Goal: Find specific page/section: Find specific page/section

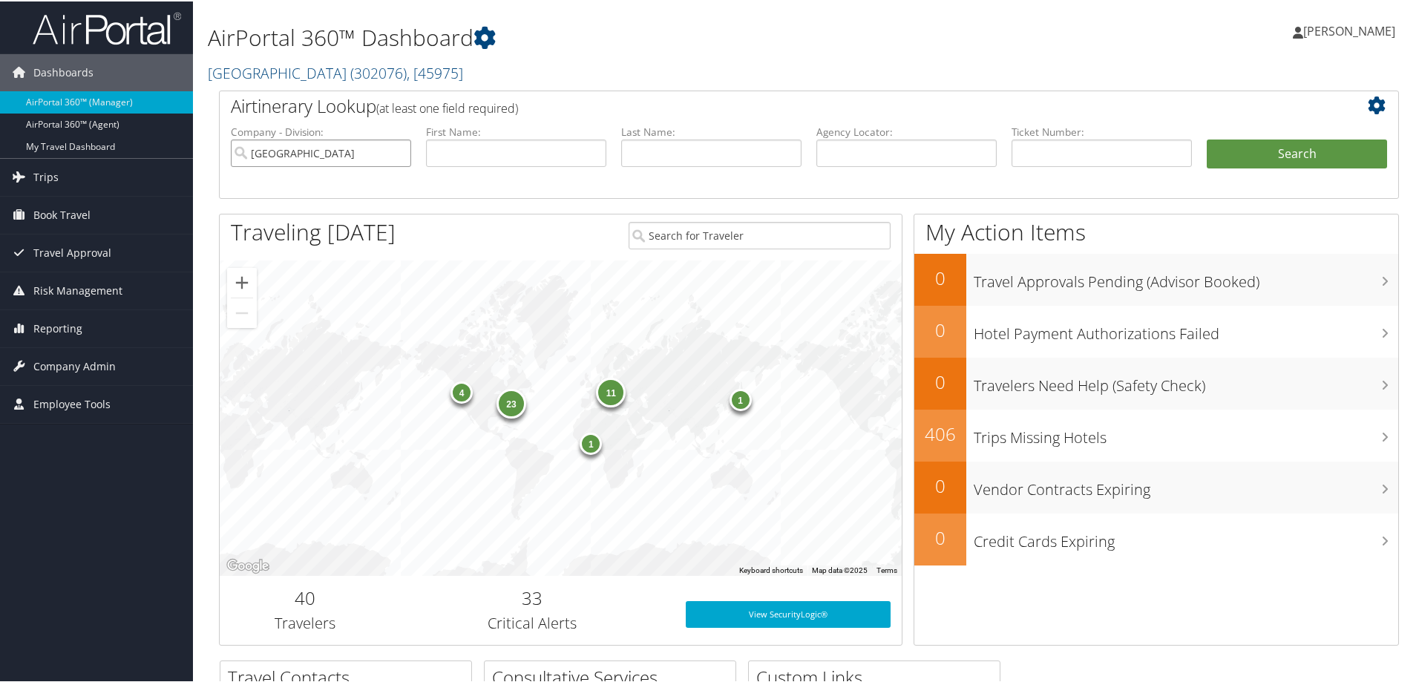
click at [398, 152] on input "[GEOGRAPHIC_DATA]" at bounding box center [321, 151] width 180 height 27
click at [108, 24] on img at bounding box center [107, 27] width 148 height 35
click at [399, 149] on input "[GEOGRAPHIC_DATA]" at bounding box center [321, 151] width 180 height 27
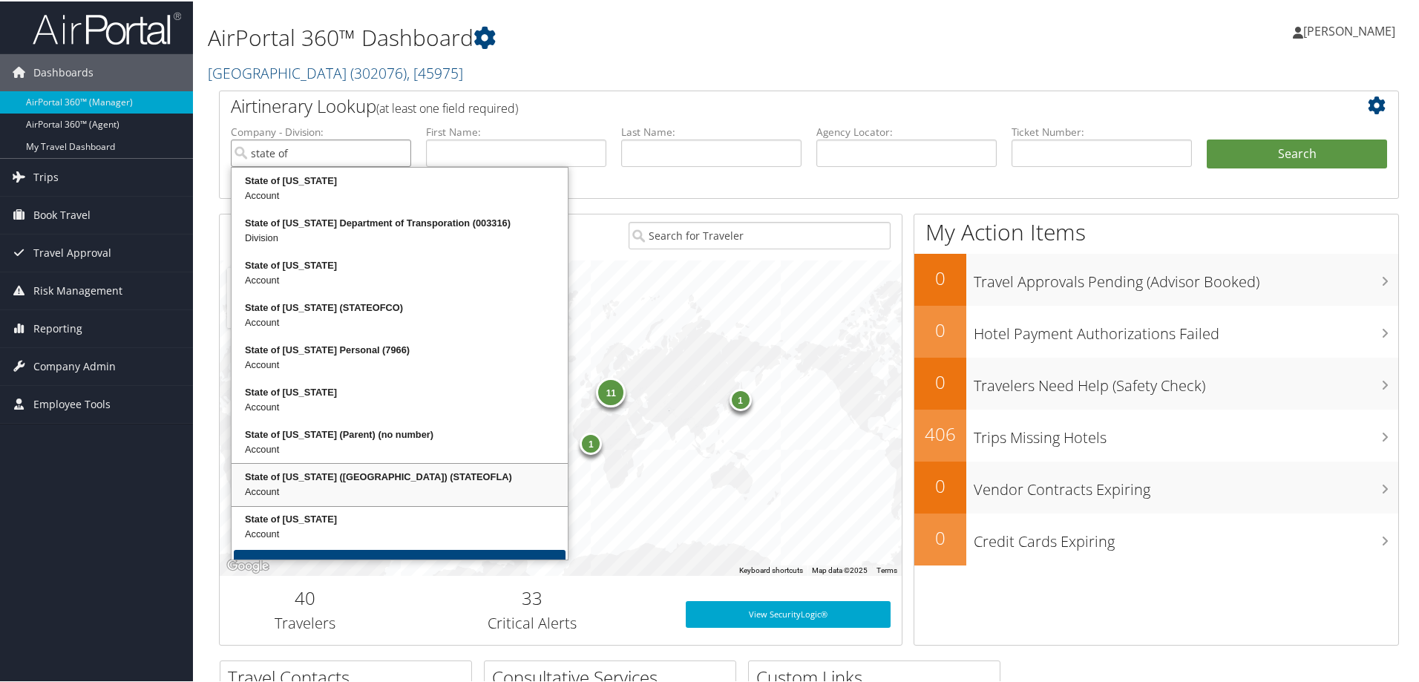
click at [292, 478] on div "State of Louisiana (SOLA) (STATEOFLA)" at bounding box center [400, 475] width 332 height 15
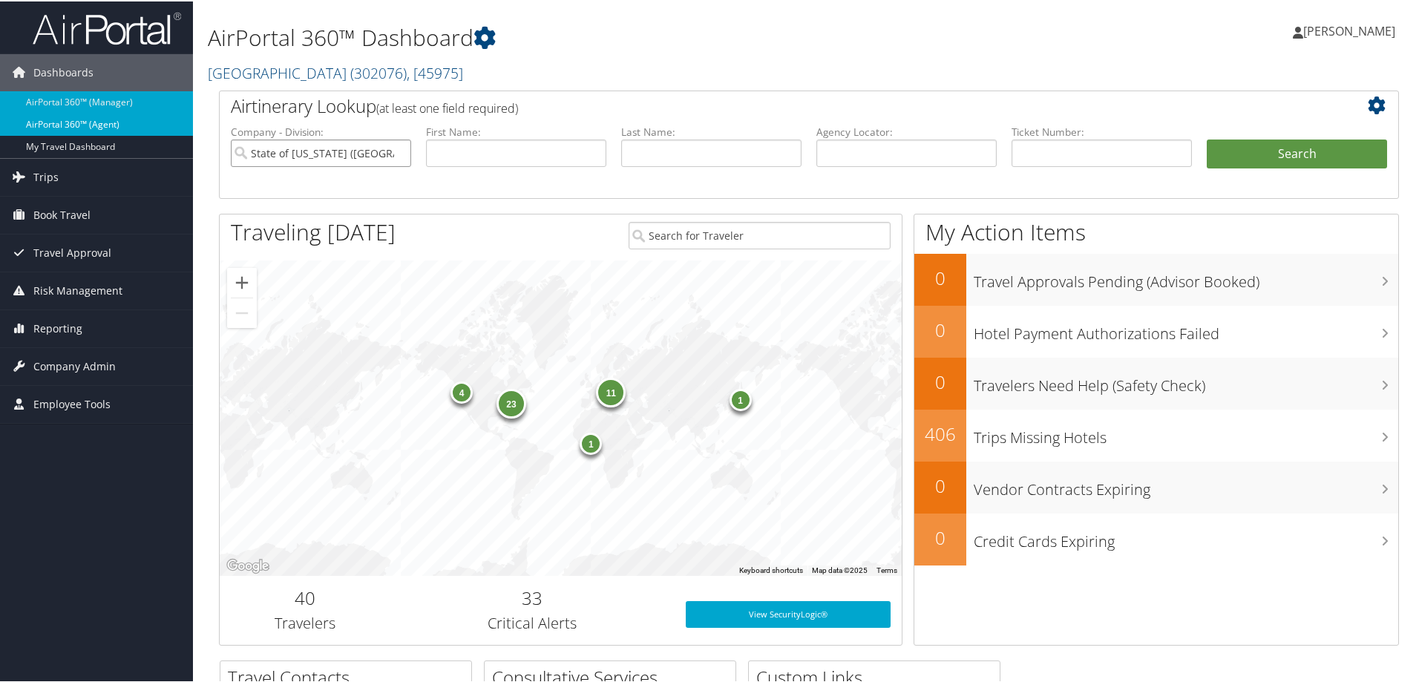
type input "State of [US_STATE] ([GEOGRAPHIC_DATA])"
click at [102, 119] on link "AirPortal 360™ (Agent)" at bounding box center [96, 123] width 193 height 22
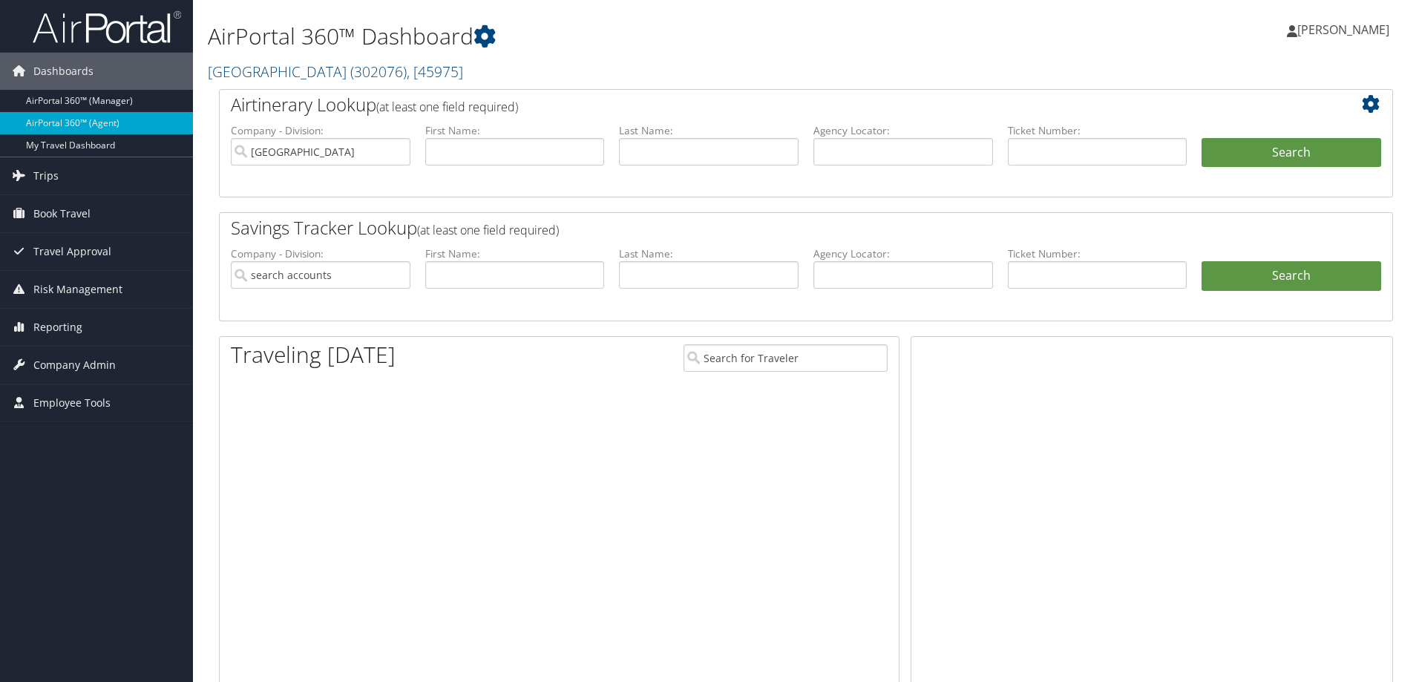
type input "[GEOGRAPHIC_DATA]"
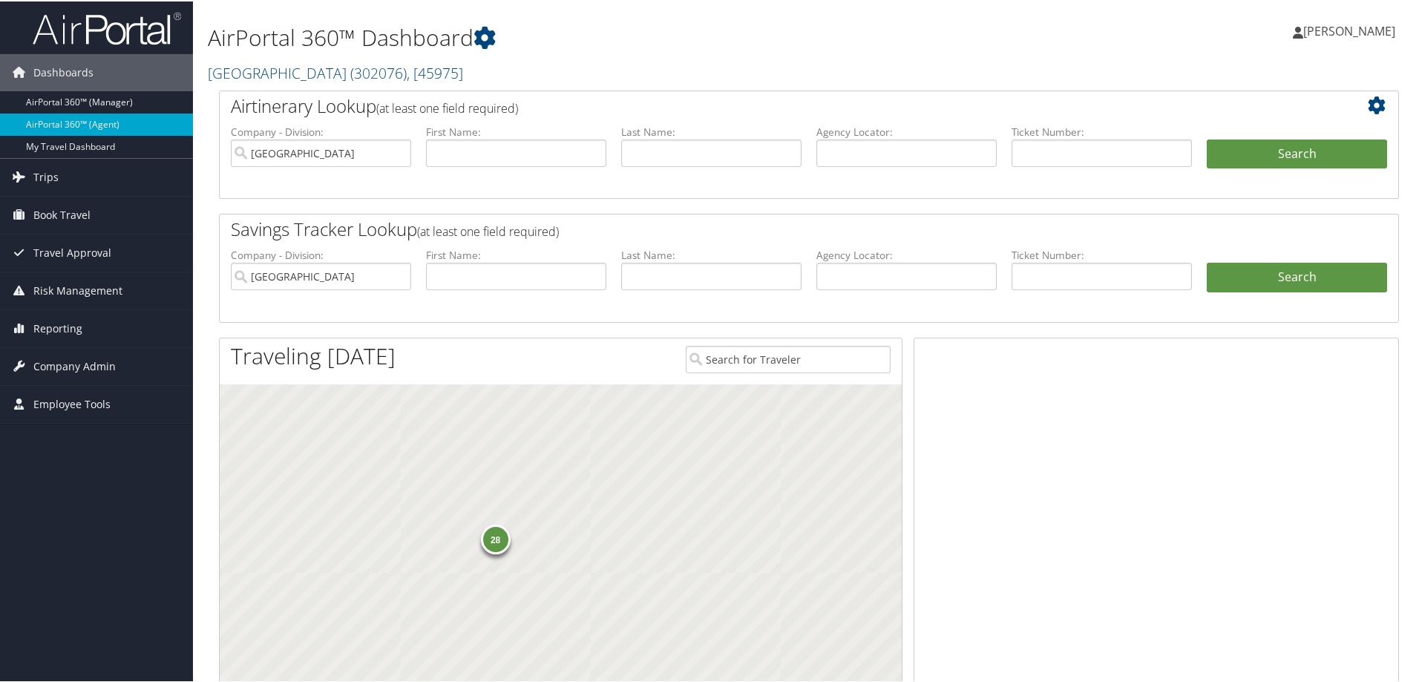
click at [66, 363] on span "Company Admin" at bounding box center [74, 364] width 82 height 37
